Goal: Information Seeking & Learning: Learn about a topic

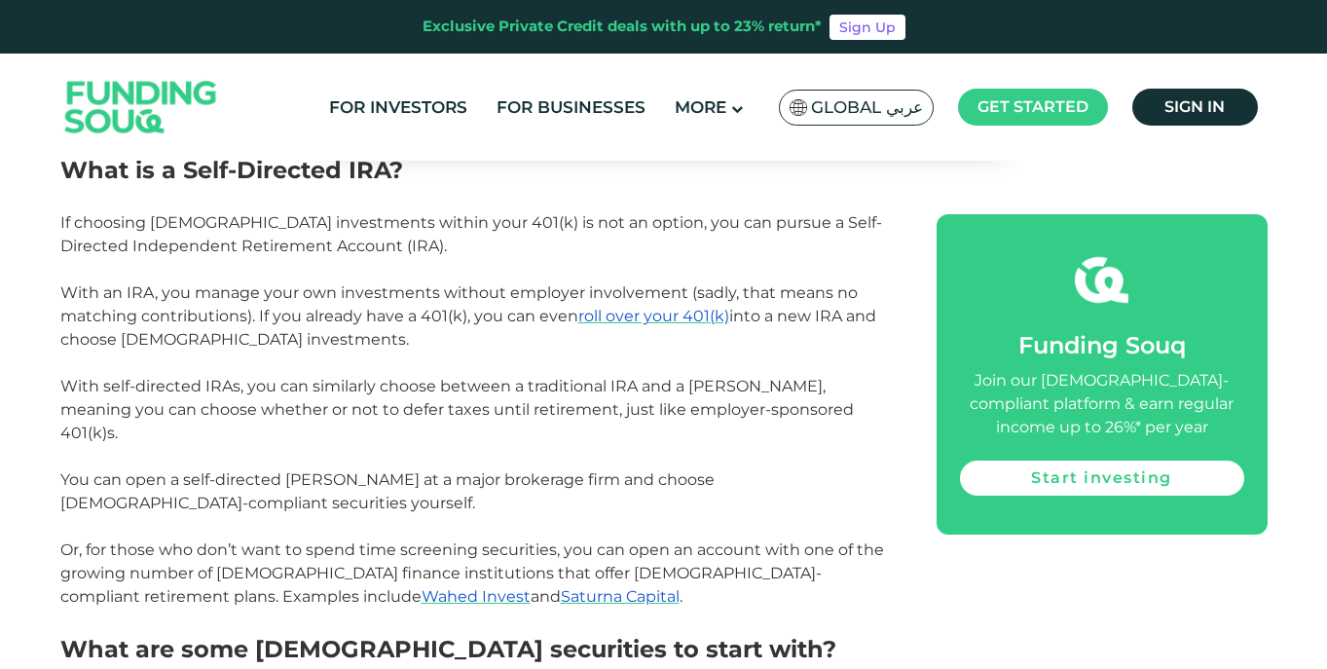
scroll to position [3166, 0]
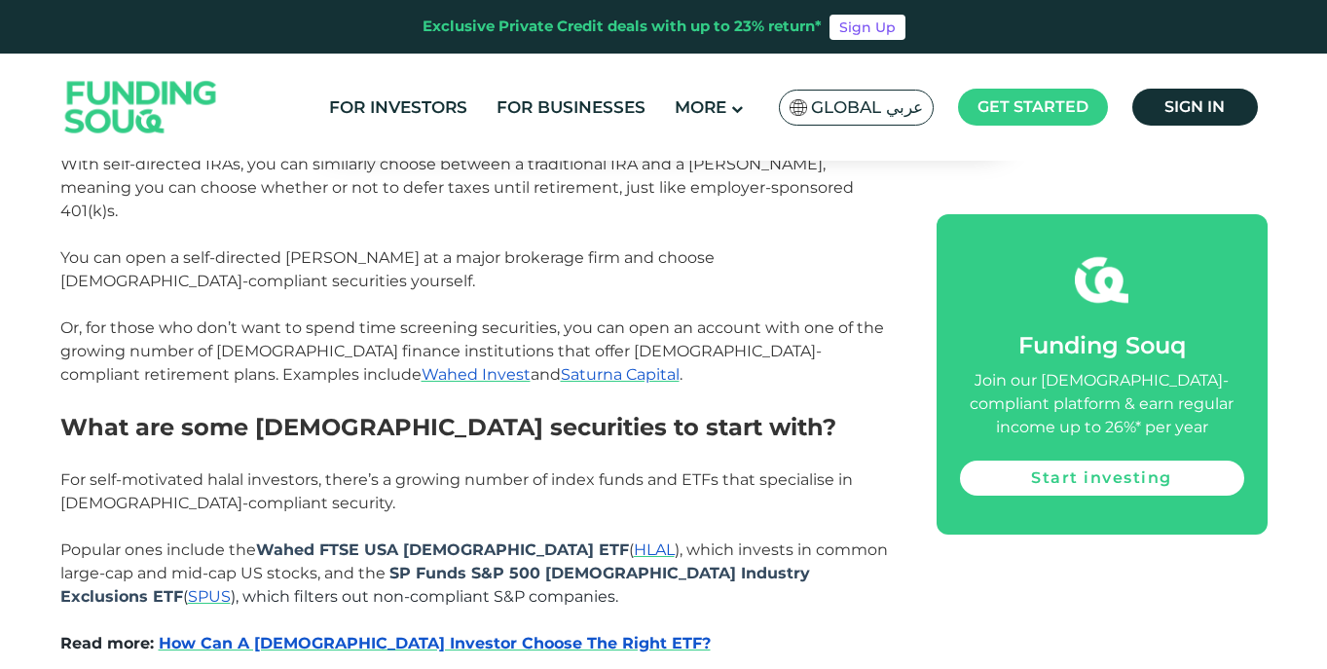
scroll to position [3294, 0]
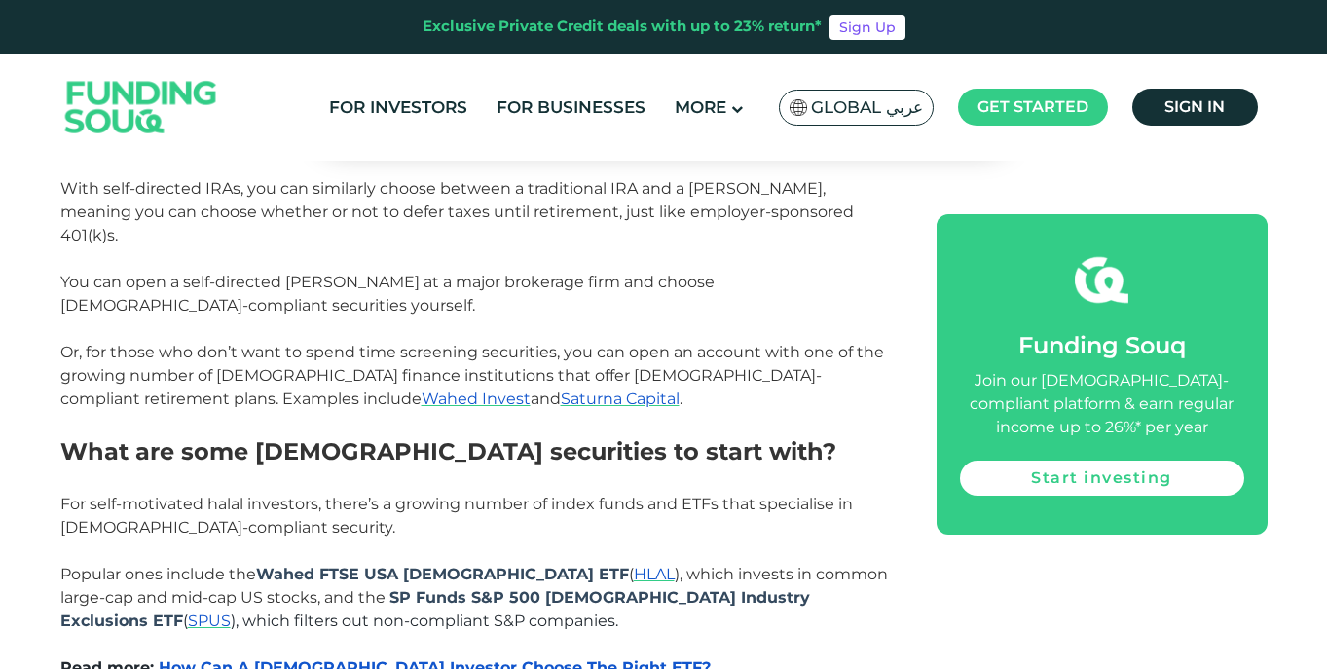
click at [213, 341] on p "Or, for those who don’t want to spend time screening securities, you can open a…" at bounding box center [476, 376] width 833 height 70
click at [422, 390] on span "Wahed Invest" at bounding box center [476, 399] width 109 height 19
click at [561, 390] on span "Saturna Capital" at bounding box center [620, 399] width 119 height 19
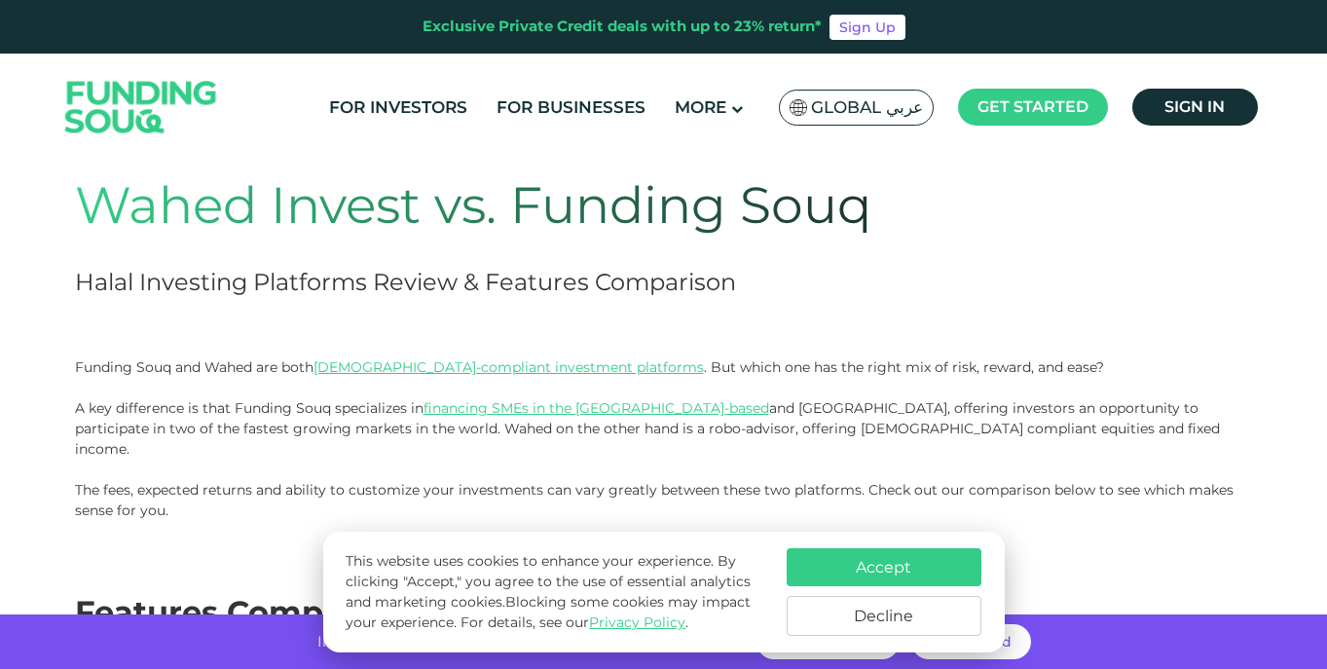
scroll to position [119, 0]
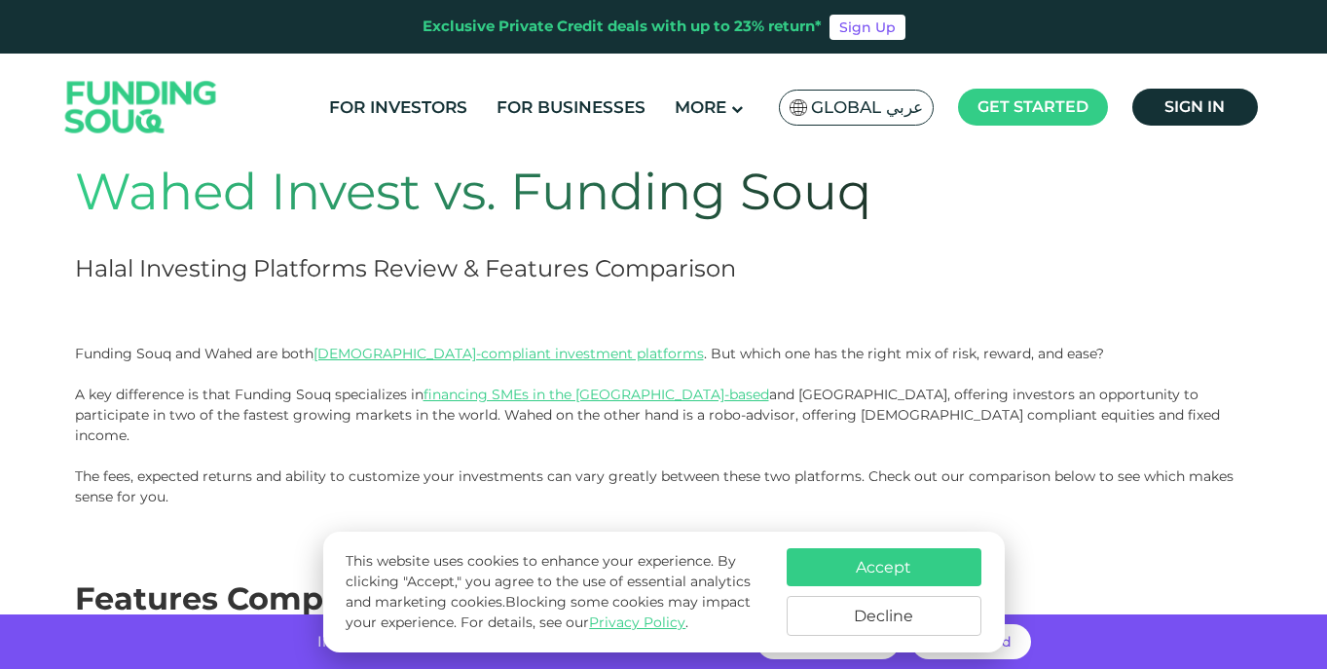
click at [872, 568] on button "Accept" at bounding box center [884, 567] width 195 height 38
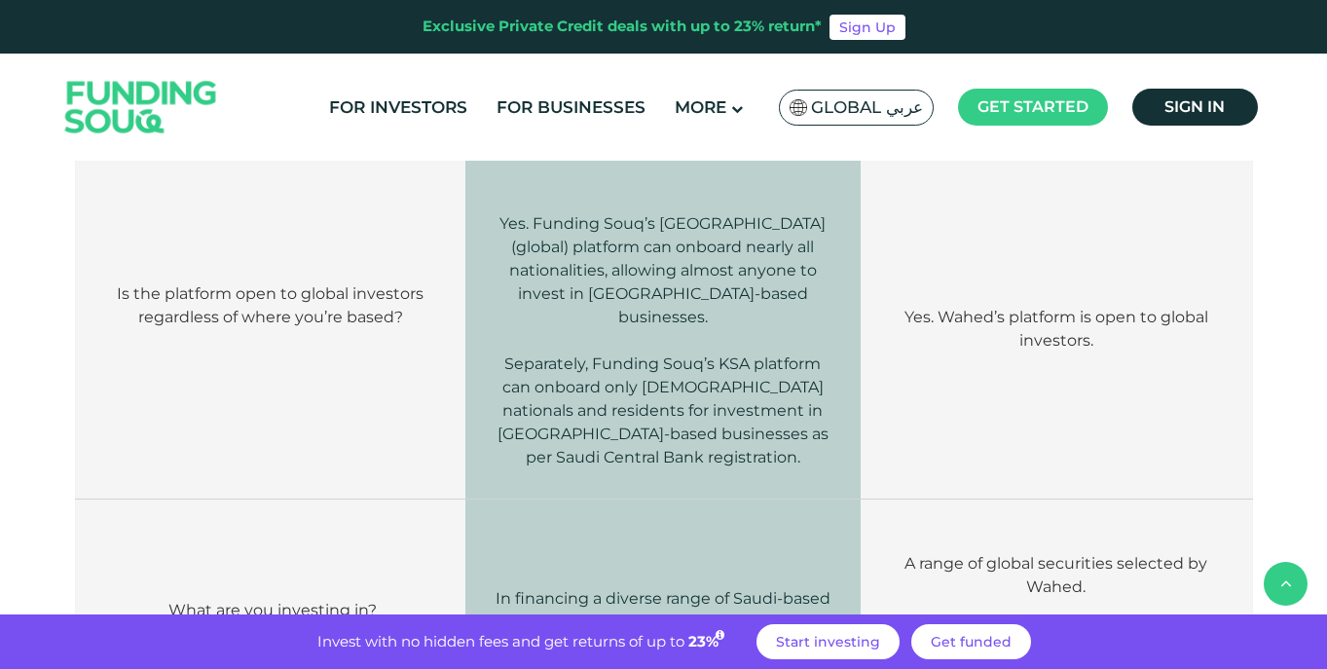
scroll to position [717, 0]
